Goal: Information Seeking & Learning: Learn about a topic

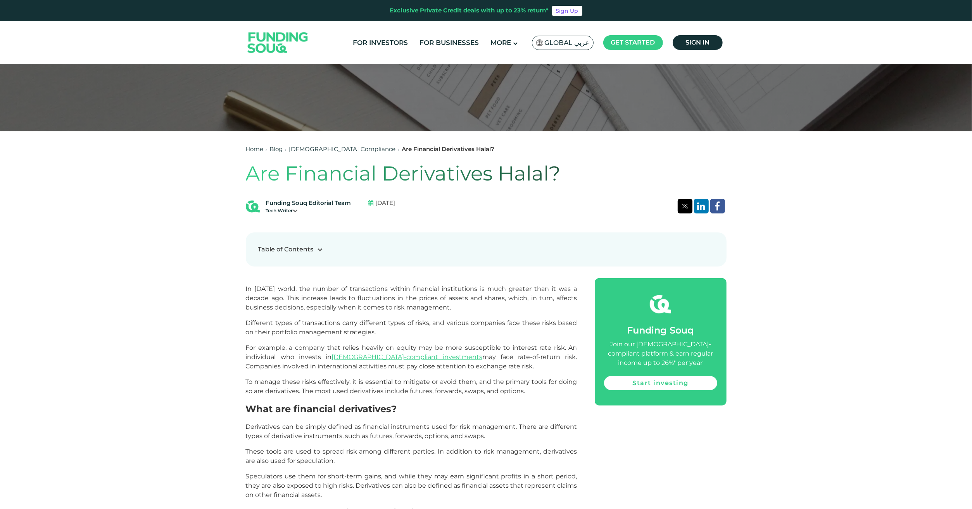
scroll to position [388, 0]
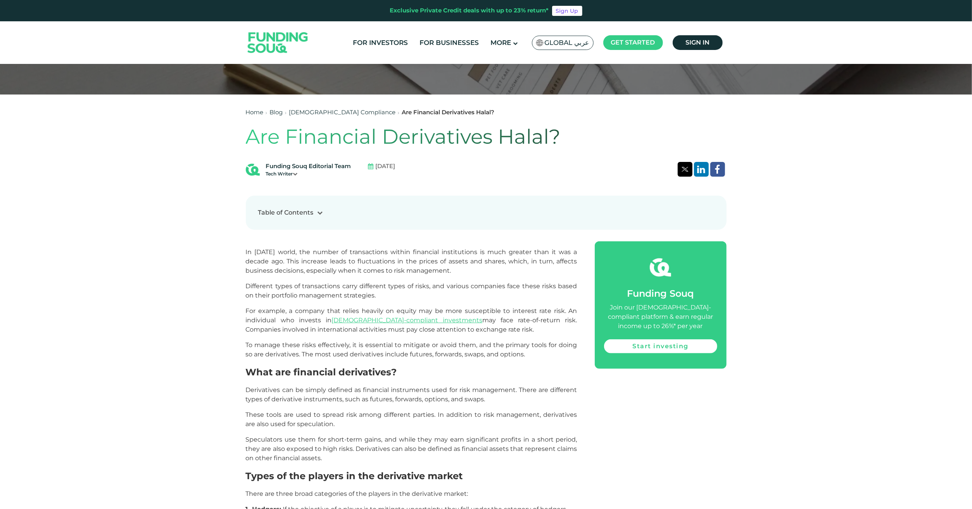
click at [474, 256] on span "In [DATE] world, the number of transactions within financial institutions is mu…" at bounding box center [411, 261] width 331 height 26
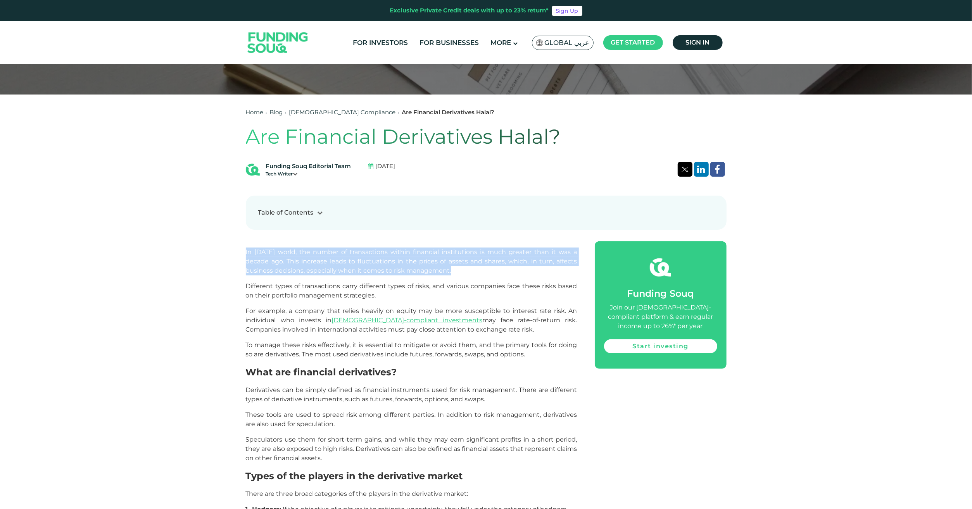
click at [474, 256] on span "In [DATE] world, the number of transactions within financial institutions is mu…" at bounding box center [411, 261] width 331 height 26
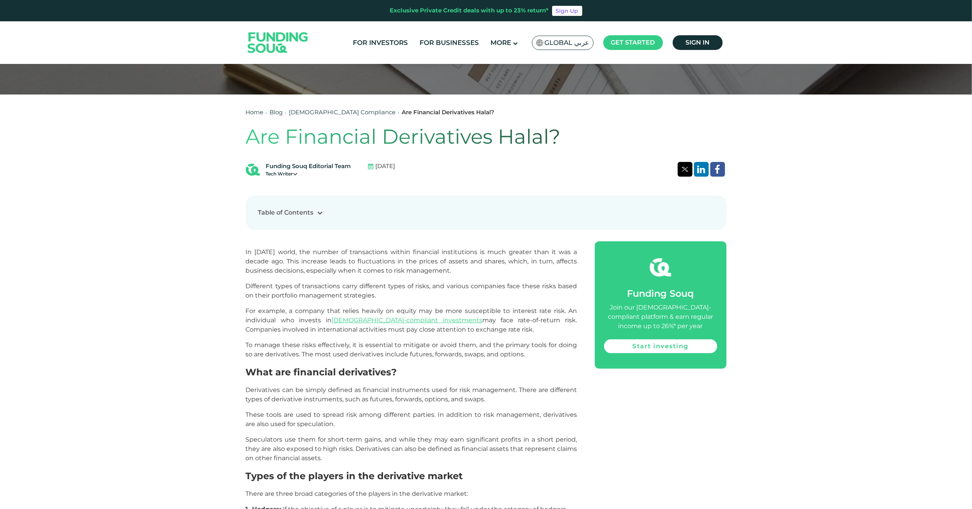
drag, startPoint x: 474, startPoint y: 256, endPoint x: 517, endPoint y: 277, distance: 48.4
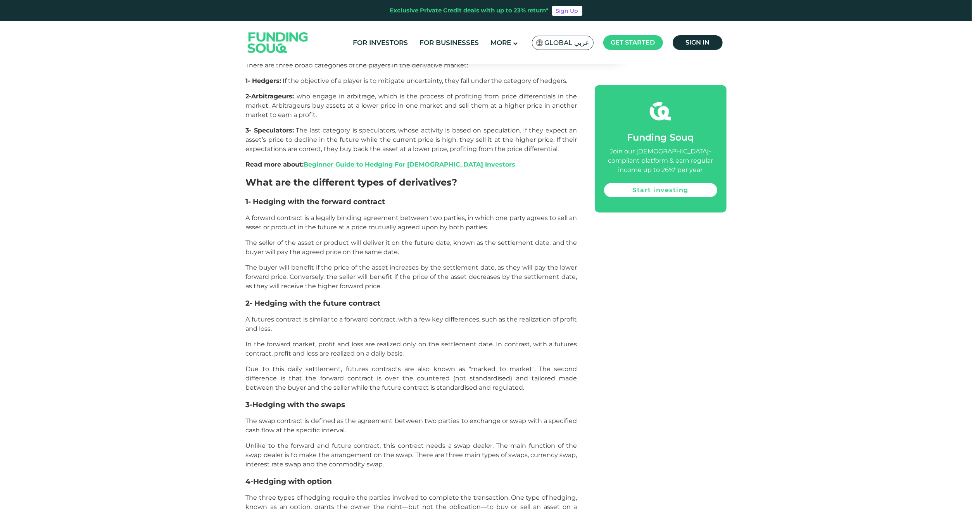
scroll to position [853, 0]
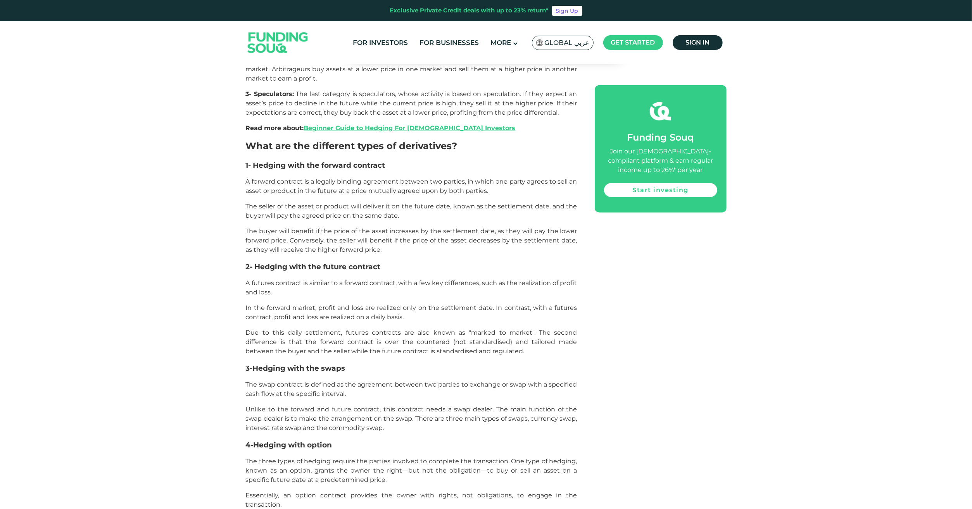
click at [393, 208] on span "The seller of the asset or product will deliver it on the future date, known as…" at bounding box center [411, 211] width 331 height 17
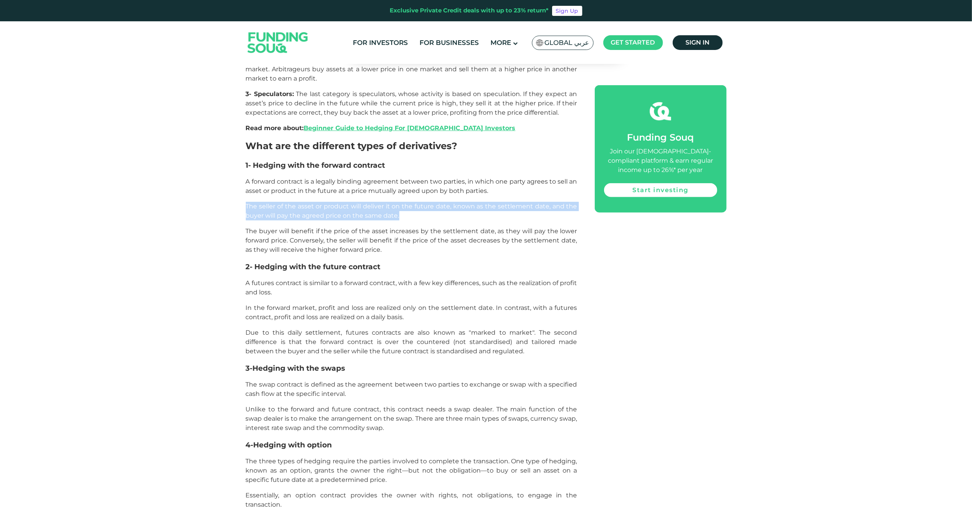
click at [393, 208] on span "The seller of the asset or product will deliver it on the future date, known as…" at bounding box center [411, 211] width 331 height 17
drag, startPoint x: 393, startPoint y: 208, endPoint x: 430, endPoint y: 214, distance: 37.0
click at [430, 214] on p "The seller of the asset or product will deliver it on the future date, known as…" at bounding box center [411, 211] width 331 height 19
click at [404, 215] on p "The seller of the asset or product will deliver it on the future date, known as…" at bounding box center [411, 211] width 331 height 19
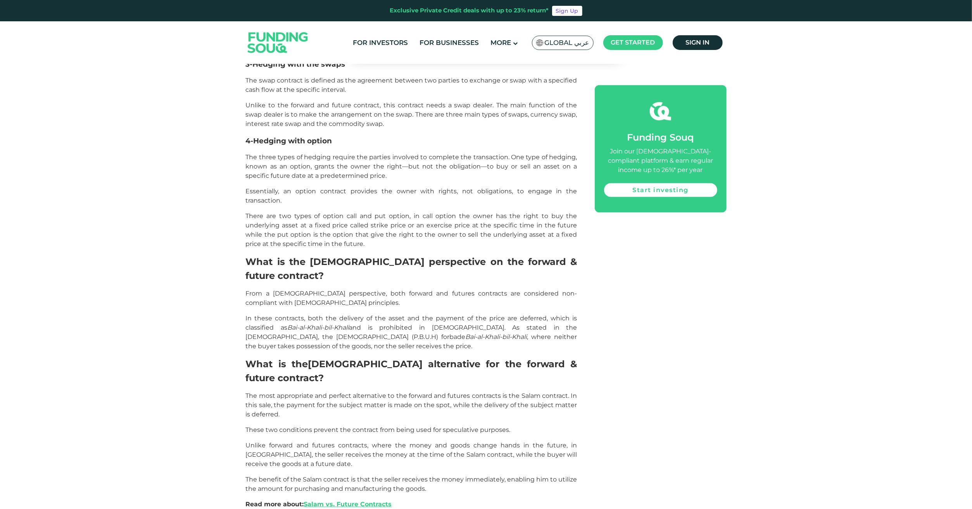
scroll to position [1163, 0]
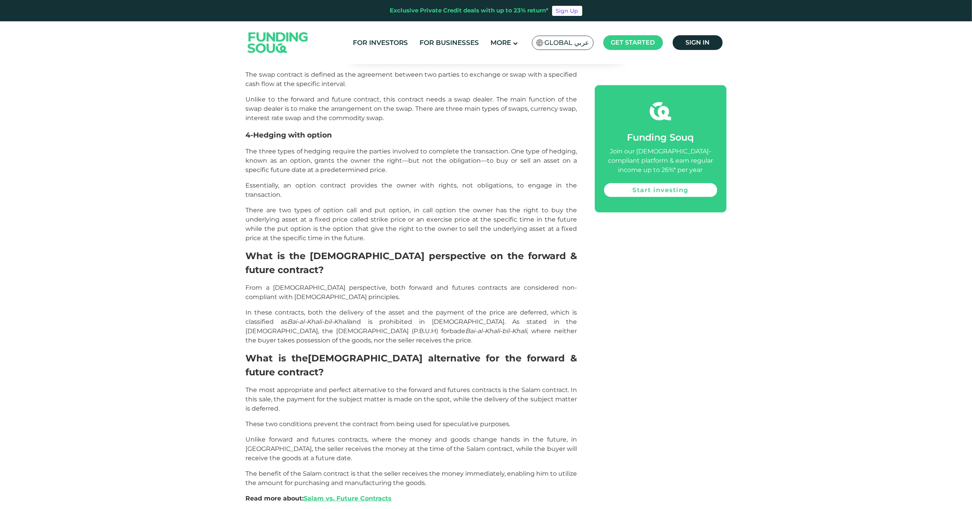
click at [318, 309] on span "In these contracts, both the delivery of the asset and the payment of the price…" at bounding box center [411, 326] width 331 height 35
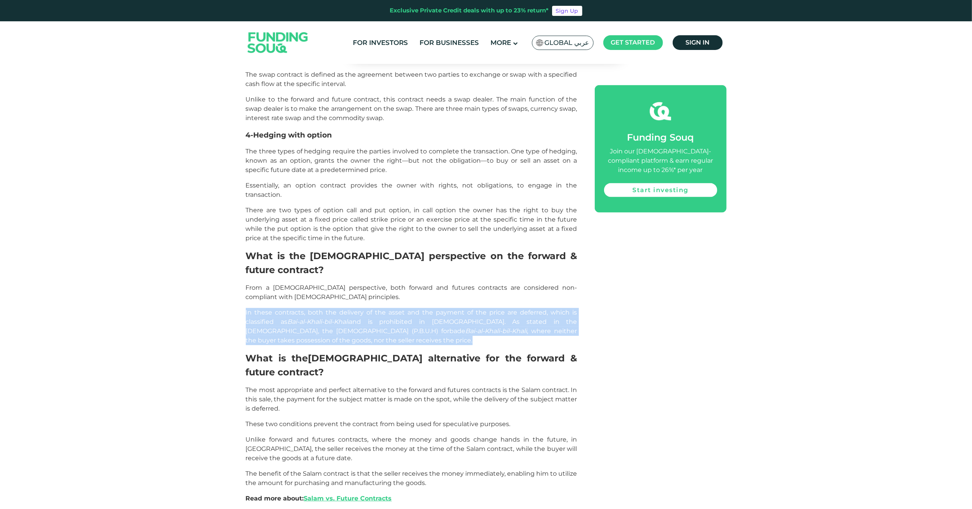
click at [318, 309] on span "In these contracts, both the delivery of the asset and the payment of the price…" at bounding box center [411, 326] width 331 height 35
drag, startPoint x: 318, startPoint y: 287, endPoint x: 378, endPoint y: 292, distance: 60.7
click at [378, 309] on span "In these contracts, both the delivery of the asset and the payment of the price…" at bounding box center [411, 326] width 331 height 35
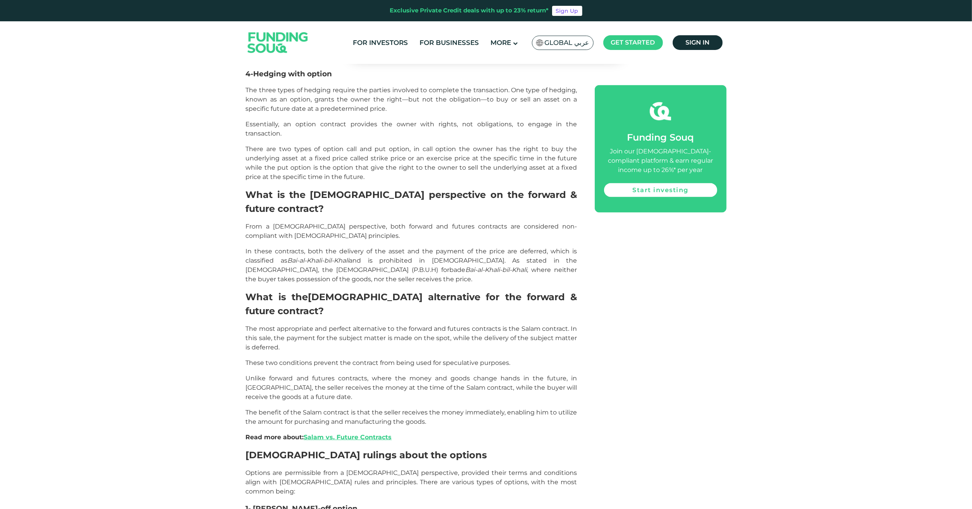
scroll to position [1241, 0]
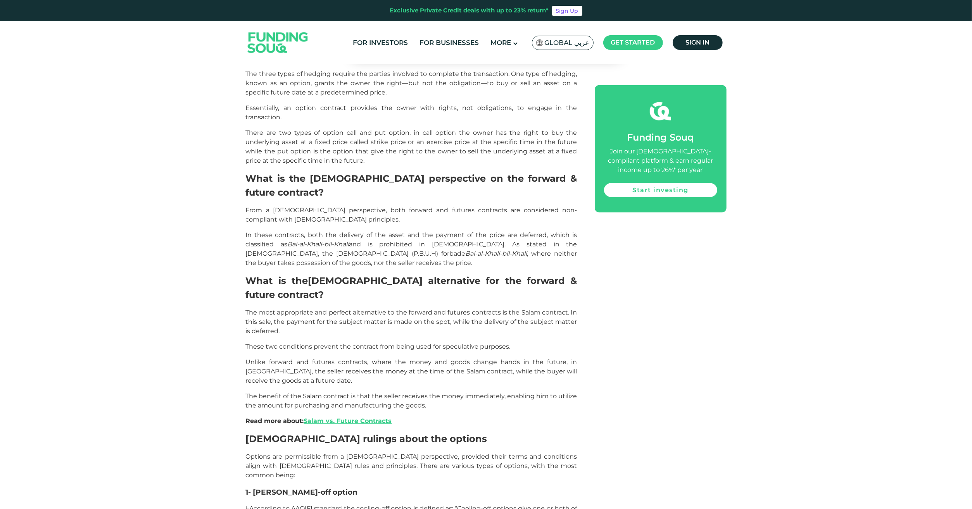
click at [328, 308] on p "The most appropriate and perfect alternative to the forward and futures contrac…" at bounding box center [411, 322] width 331 height 28
drag, startPoint x: 328, startPoint y: 281, endPoint x: 449, endPoint y: 295, distance: 122.1
click at [449, 308] on p "The most appropriate and perfect alternative to the forward and futures contrac…" at bounding box center [411, 322] width 331 height 28
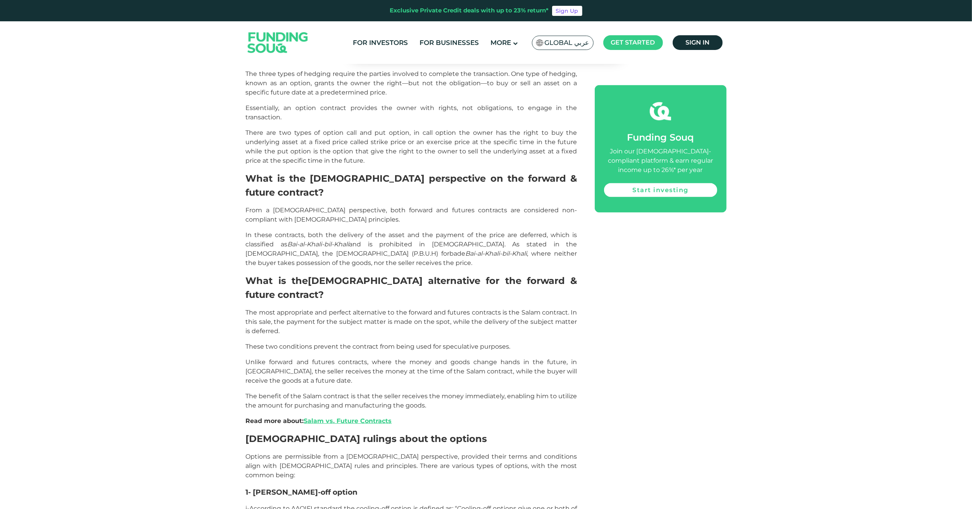
click at [330, 343] on span "These two conditions prevent the contract from being used for speculative purpo…" at bounding box center [378, 346] width 265 height 7
click at [434, 316] on div "In [DATE] world, the number of transactions within financial institutions is mu…" at bounding box center [411, 170] width 331 height 1550
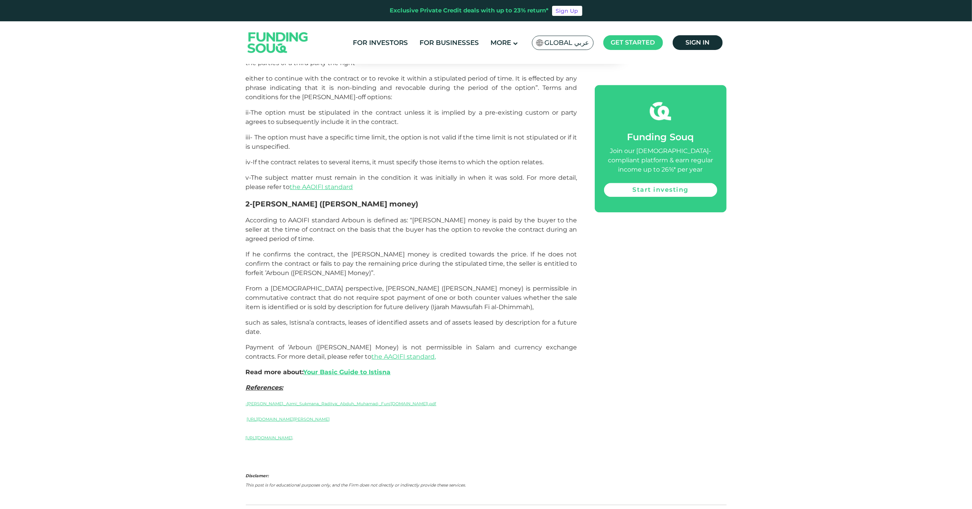
scroll to position [1706, 0]
